Goal: Find specific page/section: Find specific page/section

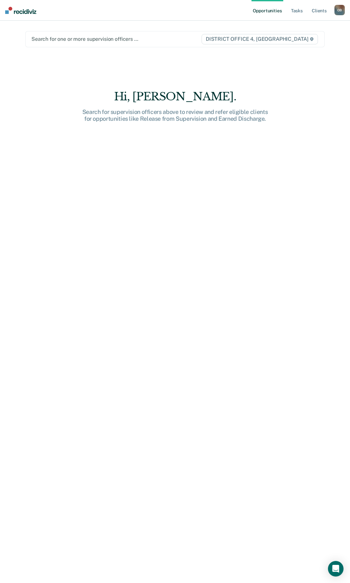
click at [103, 39] on div at bounding box center [115, 38] width 169 height 7
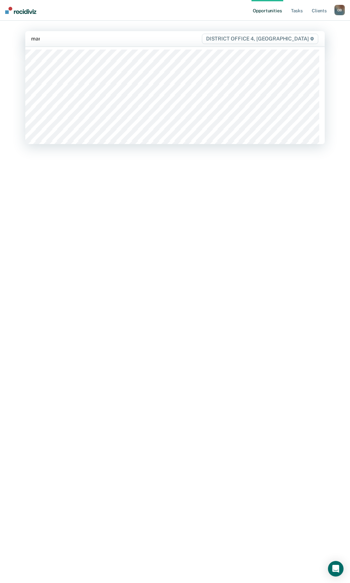
type input "mark"
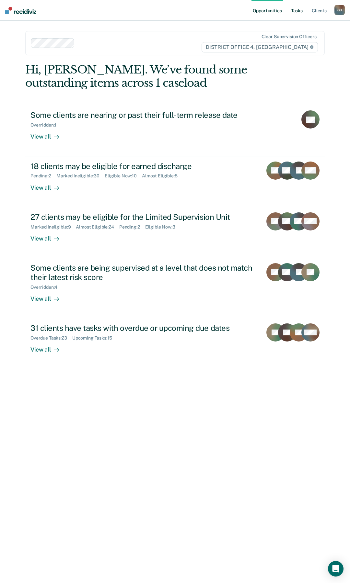
click at [294, 16] on link "Tasks" at bounding box center [297, 10] width 14 height 21
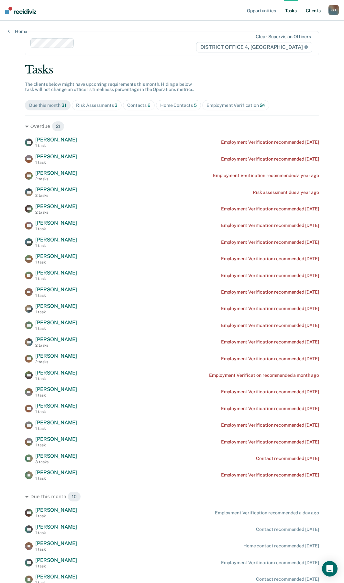
click at [318, 13] on link "Client s" at bounding box center [313, 10] width 17 height 21
